Goal: Information Seeking & Learning: Find specific fact

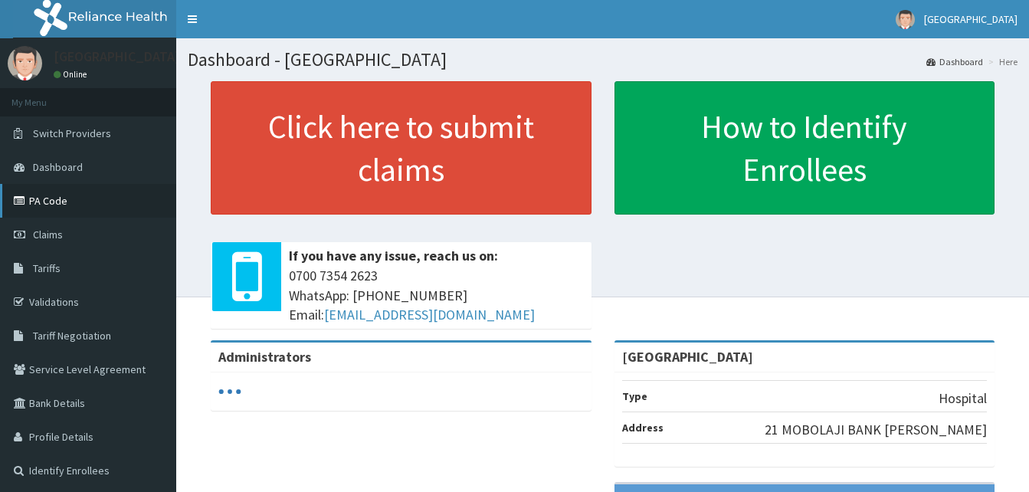
drag, startPoint x: 0, startPoint y: 0, endPoint x: 61, endPoint y: 202, distance: 211.0
click at [61, 202] on link "PA Code" at bounding box center [88, 201] width 176 height 34
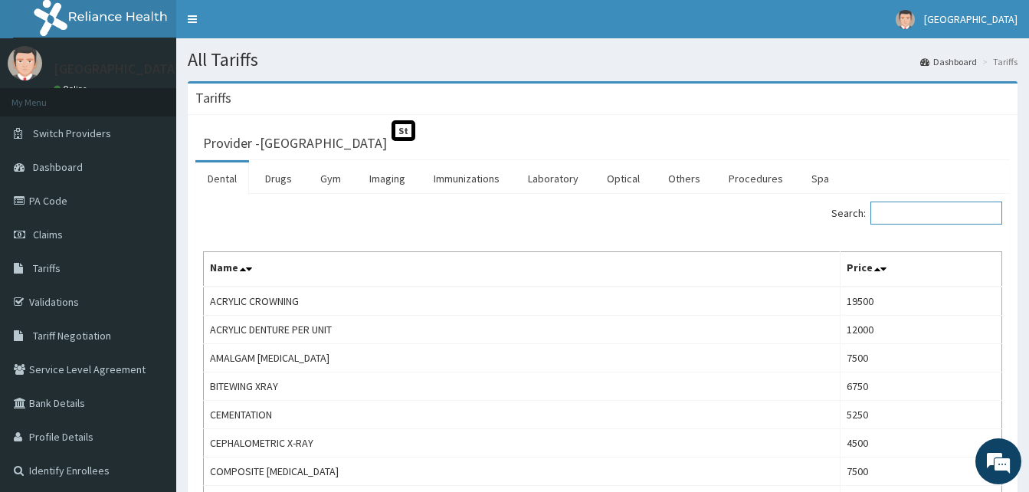
drag, startPoint x: 944, startPoint y: 204, endPoint x: 929, endPoint y: 202, distance: 14.6
click at [942, 204] on input "Search:" at bounding box center [936, 212] width 132 height 23
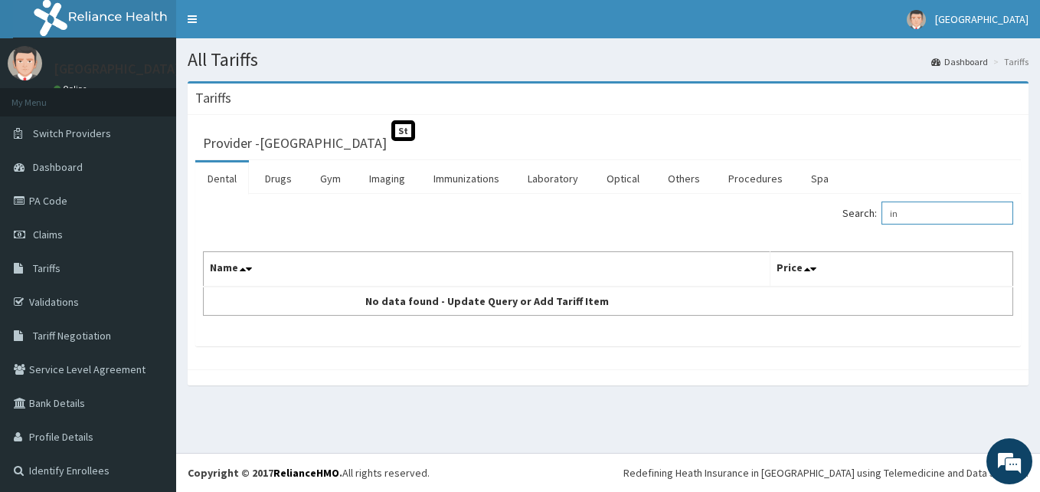
type input "i"
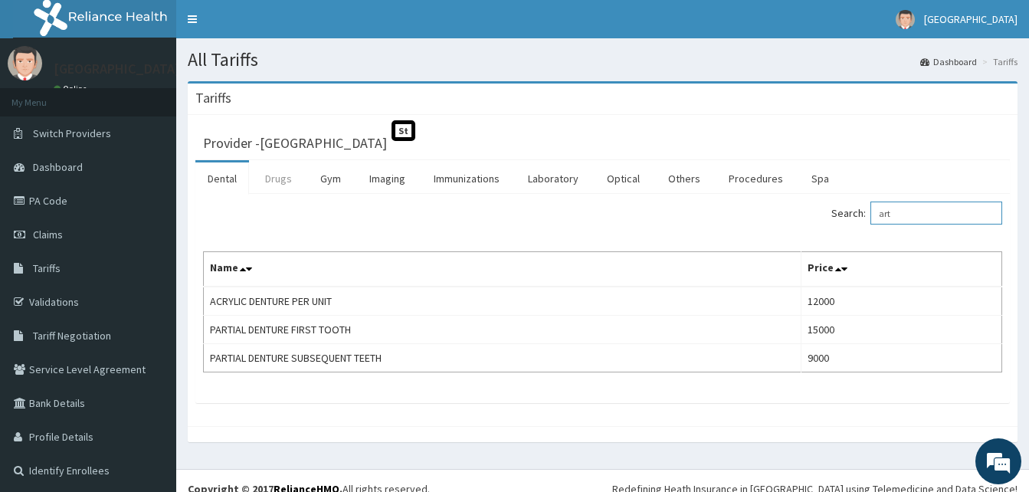
type input "art"
click at [284, 176] on link "Drugs" at bounding box center [278, 178] width 51 height 32
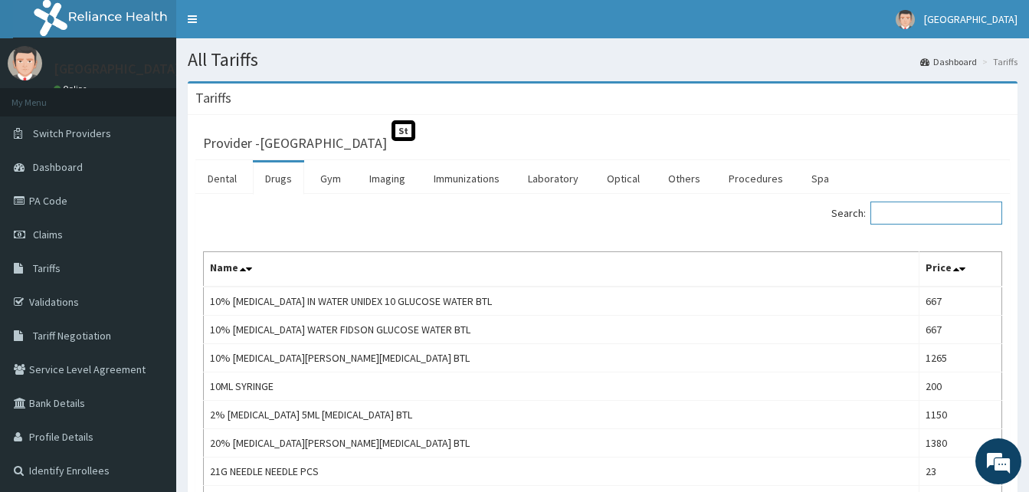
drag, startPoint x: 930, startPoint y: 218, endPoint x: 882, endPoint y: 199, distance: 51.6
click at [930, 217] on input "Search:" at bounding box center [936, 212] width 132 height 23
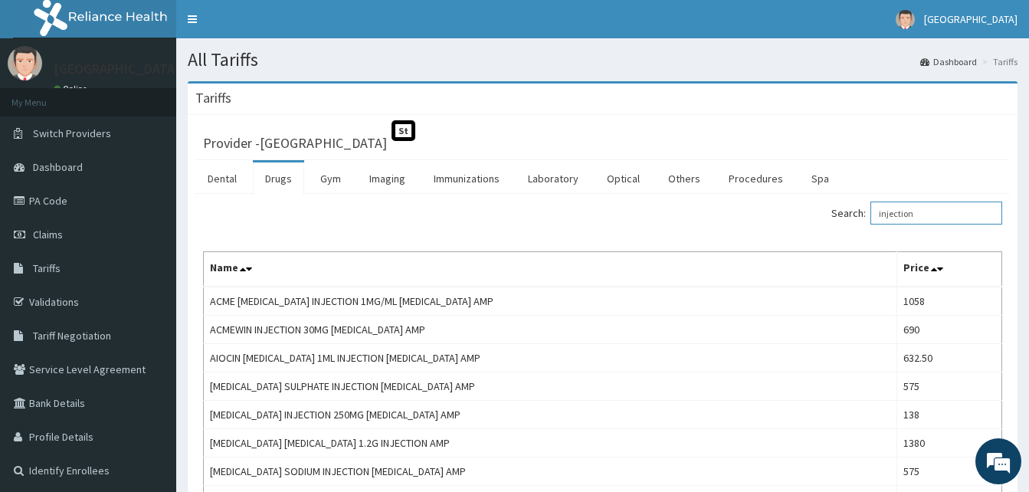
drag, startPoint x: 952, startPoint y: 211, endPoint x: 716, endPoint y: 218, distance: 236.0
click at [722, 224] on div "Search: injection" at bounding box center [808, 214] width 388 height 27
drag, startPoint x: 462, startPoint y: 299, endPoint x: 138, endPoint y: 337, distance: 326.1
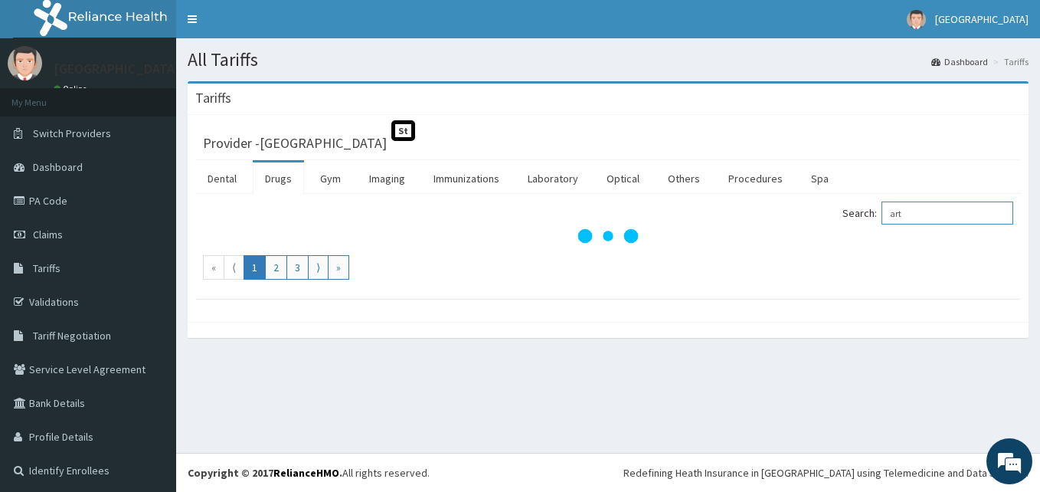
drag, startPoint x: 138, startPoint y: 337, endPoint x: 907, endPoint y: 218, distance: 778.2
click at [907, 218] on input "art" at bounding box center [948, 212] width 132 height 23
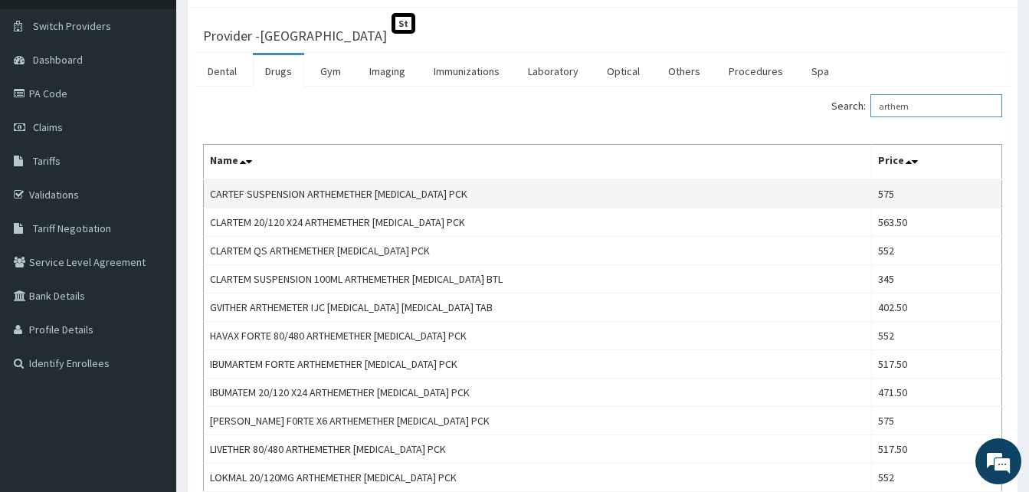
scroll to position [77, 0]
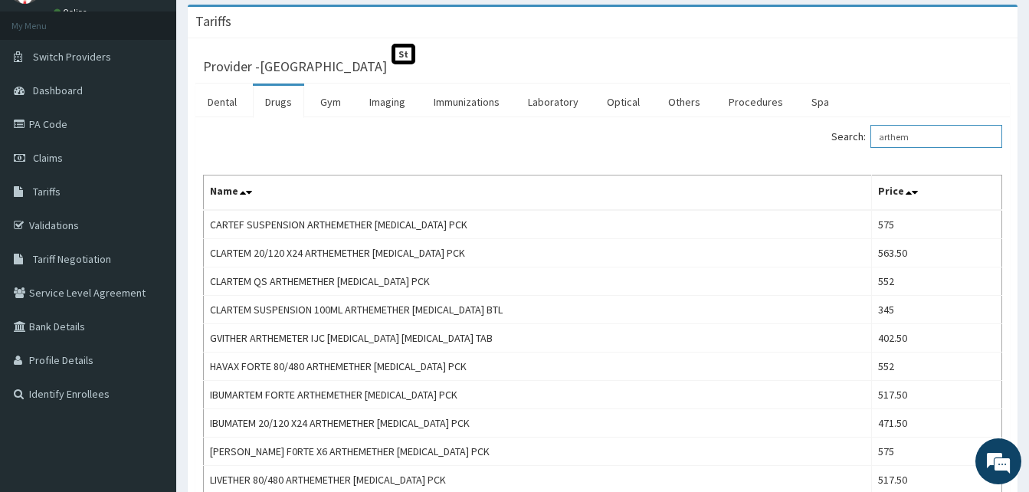
drag, startPoint x: 944, startPoint y: 132, endPoint x: 565, endPoint y: 138, distance: 378.4
click at [565, 138] on div "Search: arthem" at bounding box center [602, 138] width 822 height 27
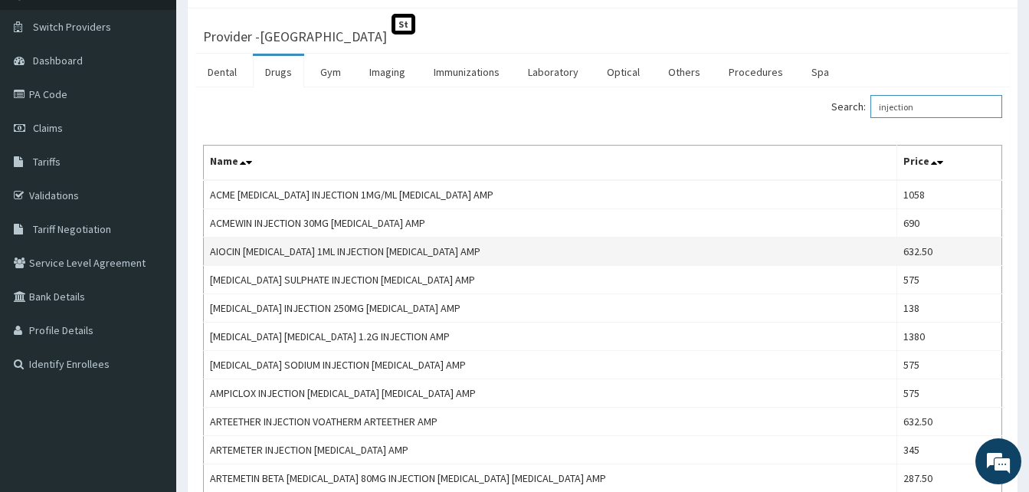
scroll to position [0, 0]
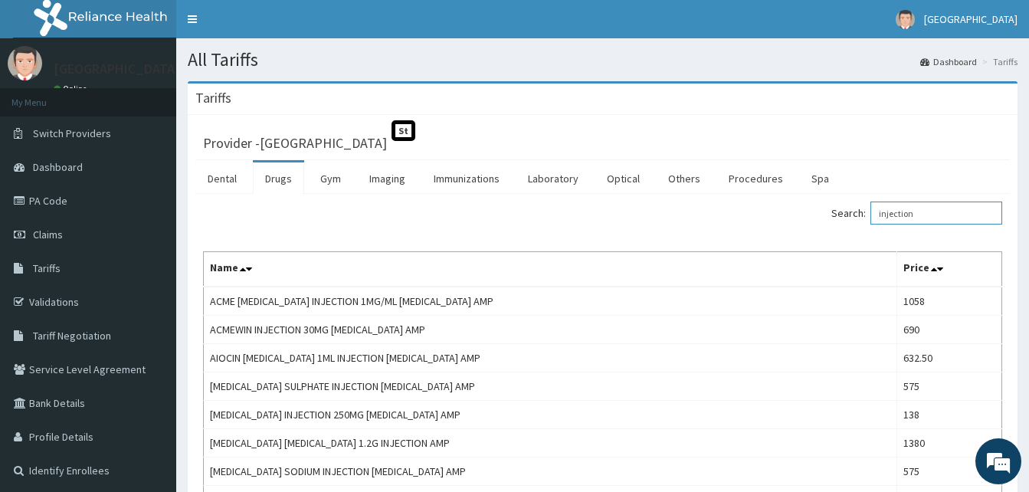
drag, startPoint x: 944, startPoint y: 215, endPoint x: 754, endPoint y: 210, distance: 189.2
click at [754, 210] on div "Search: injection" at bounding box center [808, 214] width 388 height 27
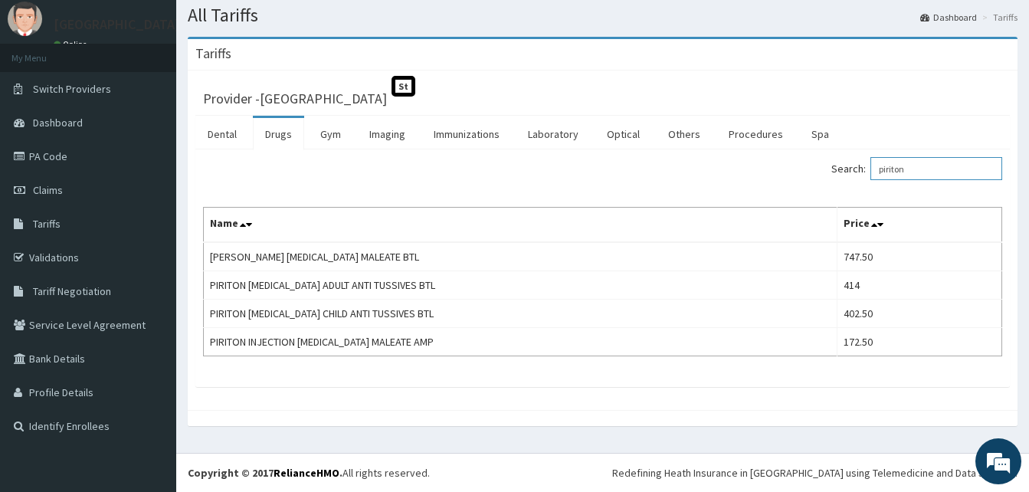
scroll to position [44, 0]
drag, startPoint x: 924, startPoint y: 176, endPoint x: 797, endPoint y: 172, distance: 126.5
click at [797, 176] on div "Search: piriton" at bounding box center [808, 170] width 388 height 27
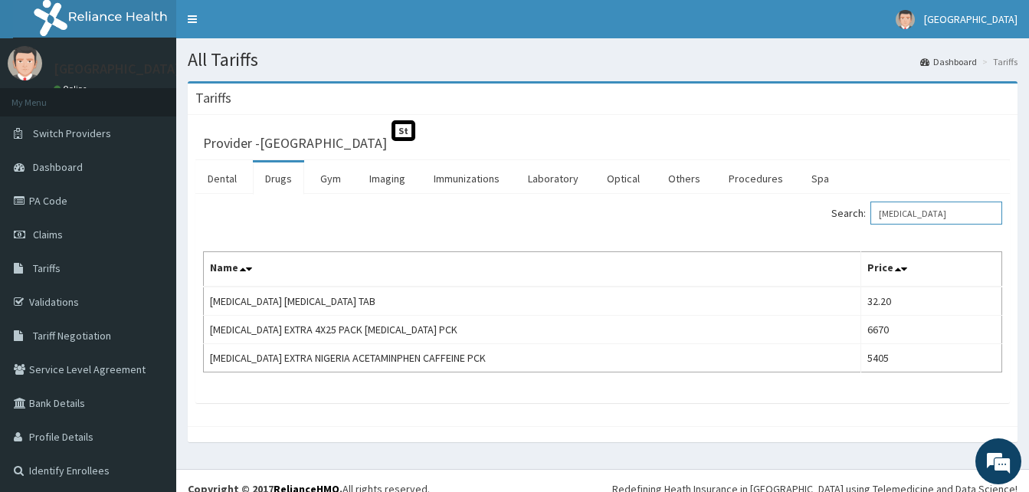
drag, startPoint x: 949, startPoint y: 209, endPoint x: 754, endPoint y: 207, distance: 195.3
click at [754, 207] on div "Search: panadol" at bounding box center [808, 214] width 388 height 27
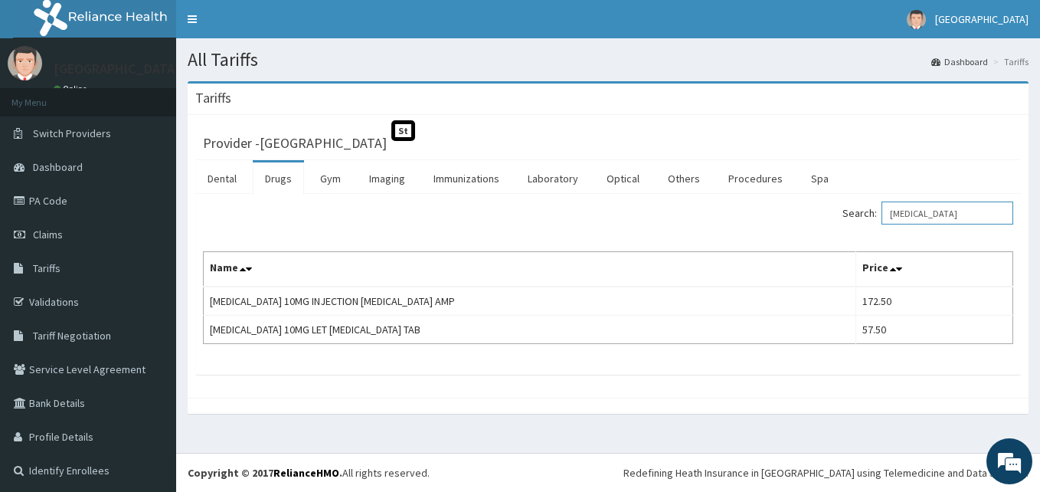
drag, startPoint x: 943, startPoint y: 218, endPoint x: 682, endPoint y: 206, distance: 261.4
click at [682, 208] on div "Search: buscopan" at bounding box center [817, 214] width 394 height 27
drag, startPoint x: 937, startPoint y: 210, endPoint x: 773, endPoint y: 211, distance: 164.7
click at [774, 211] on div "Search: ondan" at bounding box center [817, 214] width 394 height 27
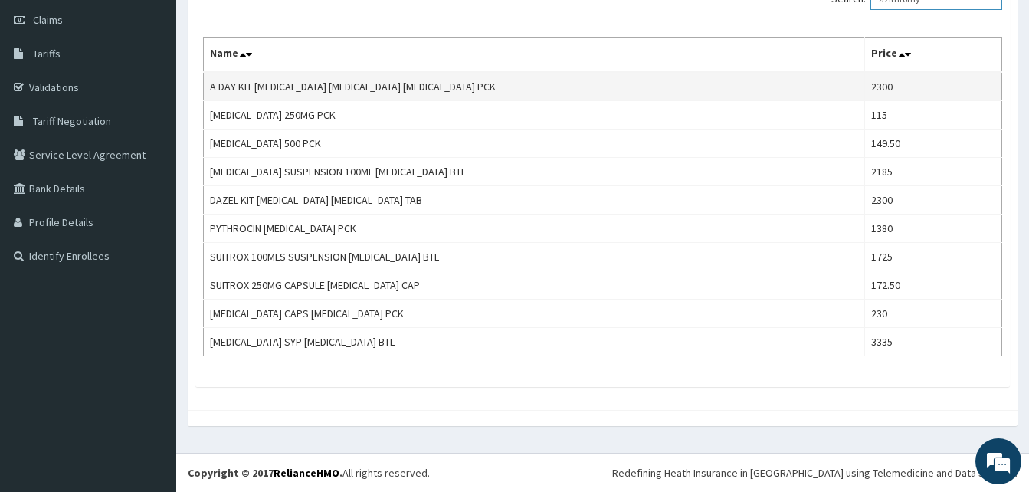
scroll to position [61, 0]
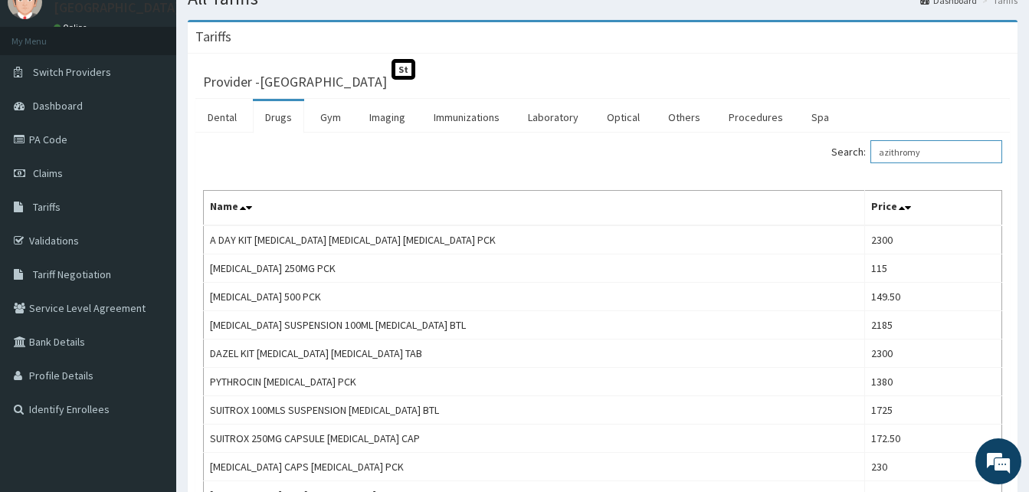
drag, startPoint x: 954, startPoint y: 147, endPoint x: 682, endPoint y: 151, distance: 271.9
click at [690, 157] on div "Search: azithromy" at bounding box center [808, 153] width 388 height 27
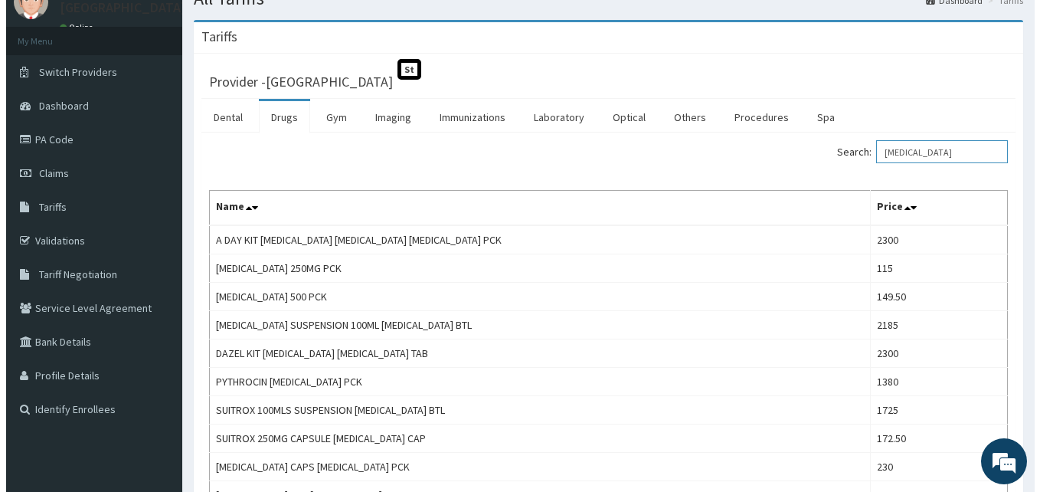
scroll to position [0, 0]
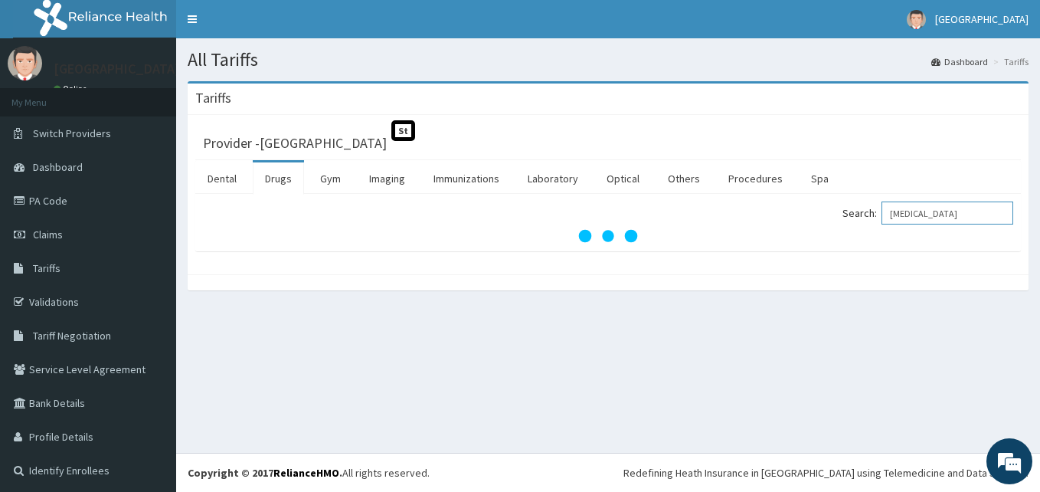
drag, startPoint x: 954, startPoint y: 217, endPoint x: 823, endPoint y: 209, distance: 130.4
click at [823, 209] on div "Search: coartem" at bounding box center [817, 214] width 394 height 27
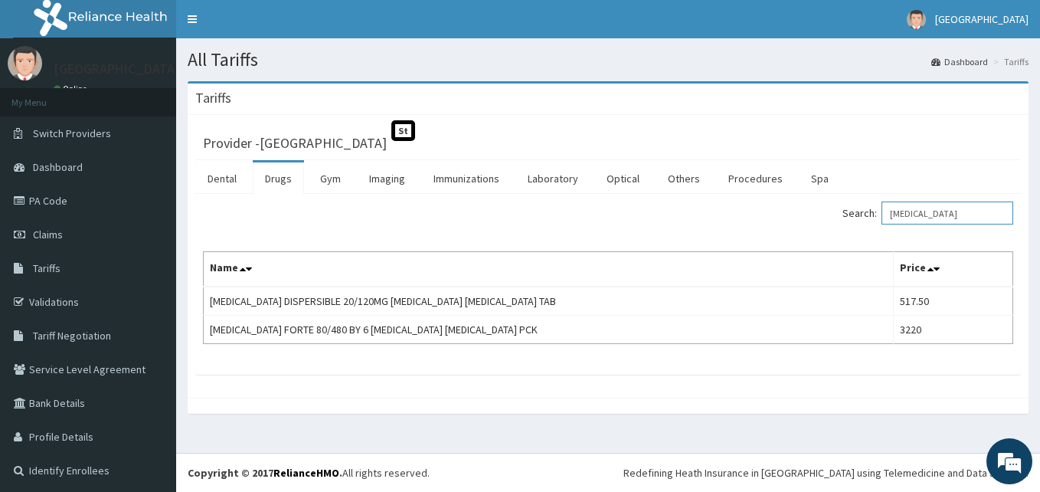
drag, startPoint x: 931, startPoint y: 214, endPoint x: 809, endPoint y: 208, distance: 122.7
click at [810, 212] on div "Search: coartem" at bounding box center [817, 214] width 394 height 27
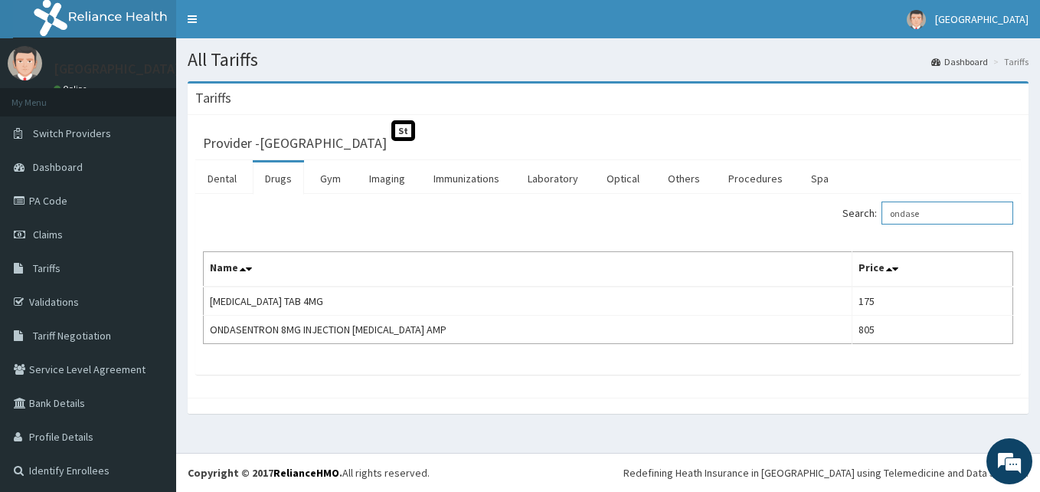
type input "ondase"
